Goal: Information Seeking & Learning: Check status

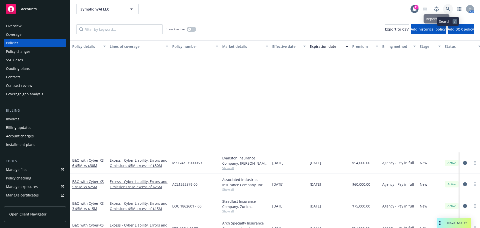
scroll to position [125, 0]
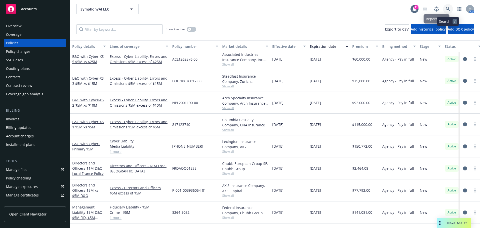
click at [450, 10] on icon at bounding box center [448, 9] width 5 height 5
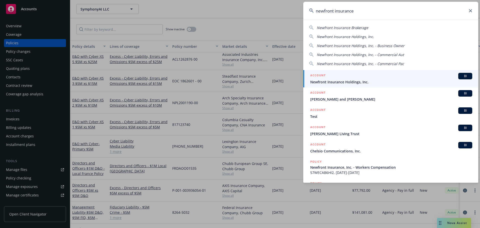
type input "newfront insurance"
click at [356, 80] on span "Newfront Insurance Holdings, Inc." at bounding box center [391, 81] width 162 height 5
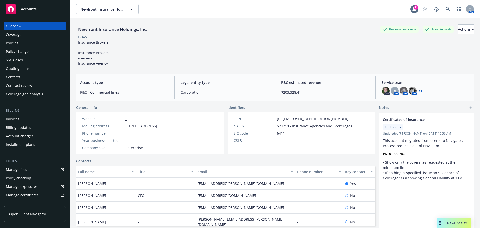
click at [8, 45] on div "Policies" at bounding box center [12, 43] width 13 height 8
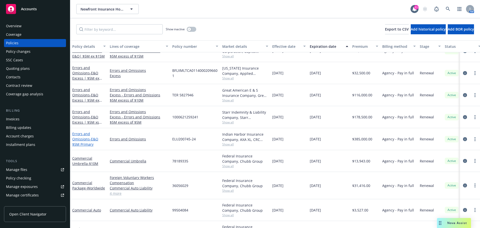
scroll to position [246, 0]
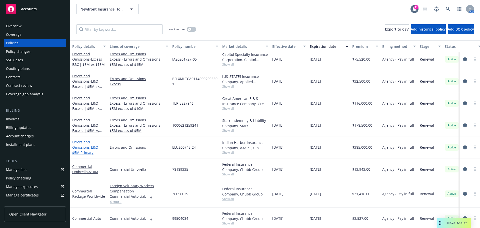
click at [85, 150] on span "- E&O $5M Primary" at bounding box center [85, 150] width 26 height 10
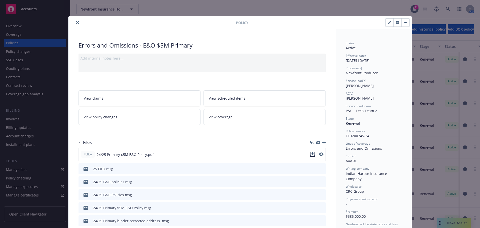
click at [311, 154] on icon "download file" at bounding box center [313, 154] width 4 height 4
click at [75, 25] on button "close" at bounding box center [78, 23] width 6 height 6
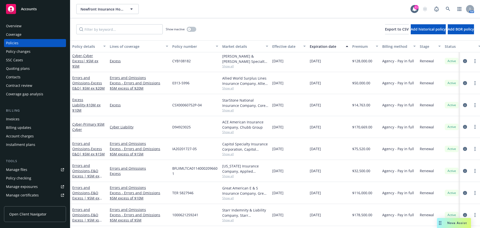
scroll to position [146, 0]
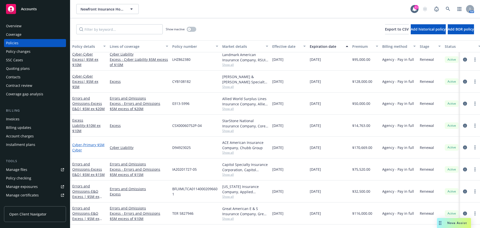
click at [78, 142] on link "Cyber - Primary $5M Cyber" at bounding box center [88, 147] width 32 height 10
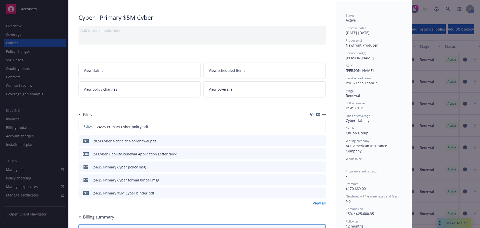
scroll to position [50, 0]
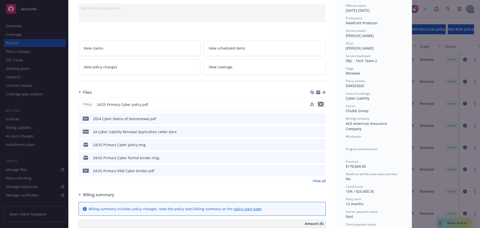
click at [320, 103] on icon "preview file" at bounding box center [321, 104] width 5 height 4
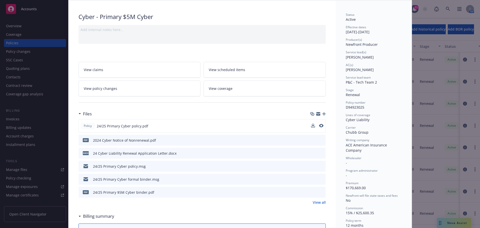
scroll to position [0, 0]
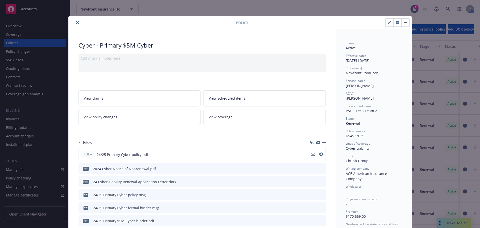
click at [75, 22] on button "close" at bounding box center [78, 23] width 6 height 6
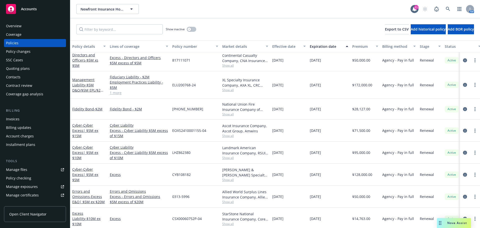
scroll to position [71, 0]
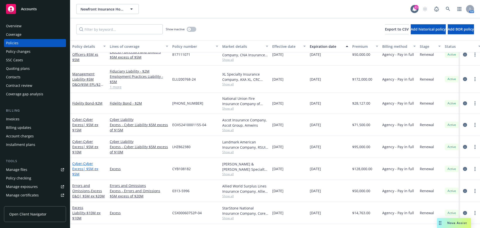
click at [78, 167] on link "Cyber - Cyber Excess| $5M ex $5M" at bounding box center [85, 168] width 26 height 15
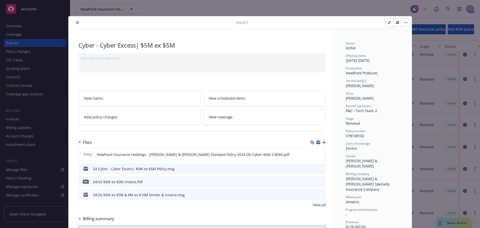
click at [77, 23] on icon "close" at bounding box center [77, 22] width 3 height 3
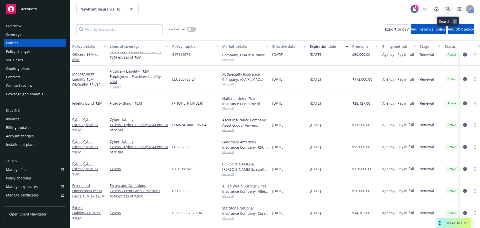
click at [448, 7] on icon at bounding box center [448, 9] width 4 height 4
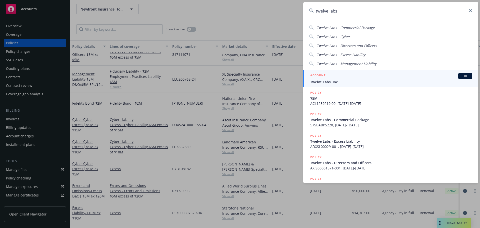
type input "twelve labs"
click at [351, 85] on link "ACCOUNT BI Twelve Labs, Inc." at bounding box center [390, 78] width 175 height 17
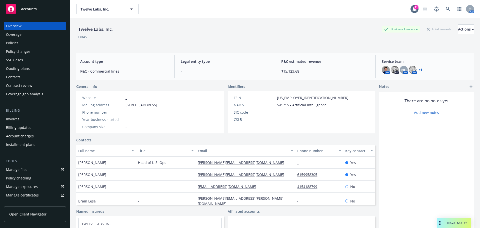
click at [11, 44] on div "Policies" at bounding box center [12, 43] width 13 height 8
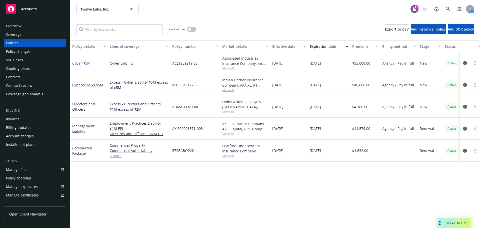
click at [77, 64] on link "Cyber - $5M" at bounding box center [81, 63] width 18 height 5
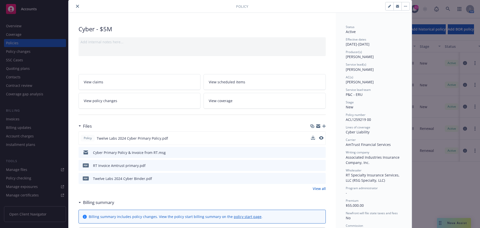
scroll to position [25, 0]
